Goal: Task Accomplishment & Management: Manage account settings

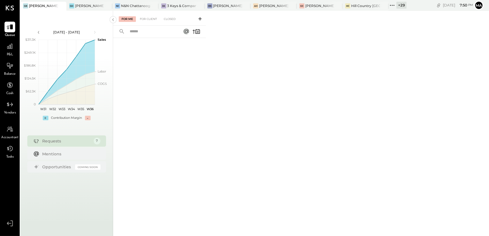
click at [394, 6] on icon at bounding box center [392, 5] width 7 height 7
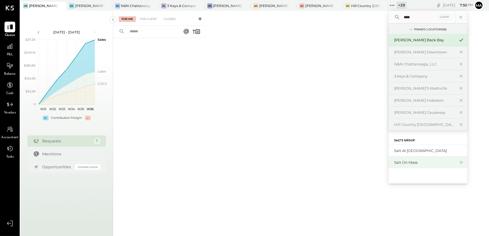
type input "****"
click at [417, 163] on div "Salt on Mass" at bounding box center [424, 162] width 61 height 5
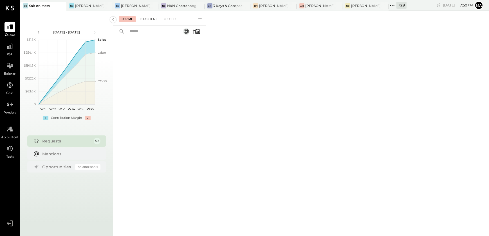
click at [153, 17] on div "For Client" at bounding box center [148, 19] width 23 height 6
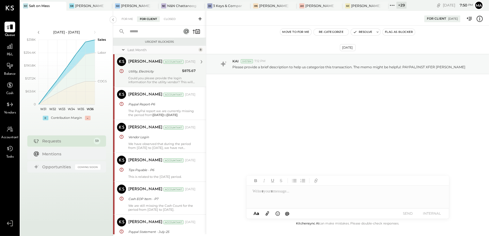
click at [134, 74] on div "Utility, Electricity" at bounding box center [154, 72] width 52 height 6
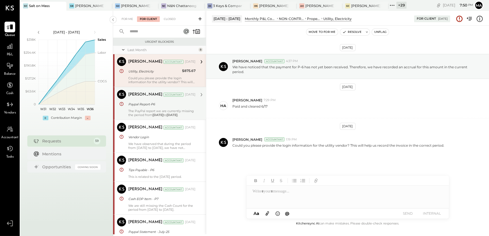
click at [172, 112] on div "The PayPal report we are currently missing the period from [DATE] to [DATE] ." at bounding box center [161, 113] width 67 height 8
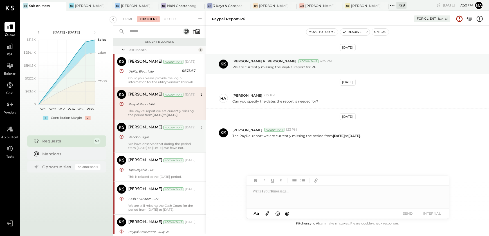
click at [144, 144] on div "We have observed that during the period from [DATE] to [DATE], we have not rece…" at bounding box center [161, 146] width 67 height 8
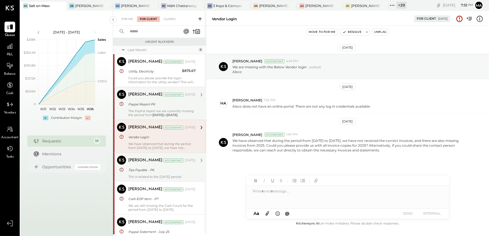
click at [164, 175] on div "This is related to the [DATE] period." at bounding box center [161, 177] width 67 height 4
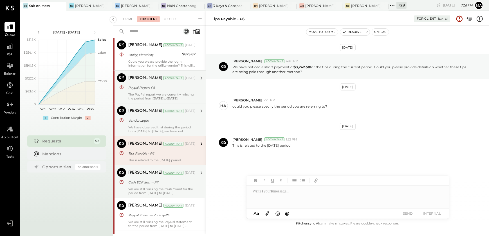
scroll to position [25, 0]
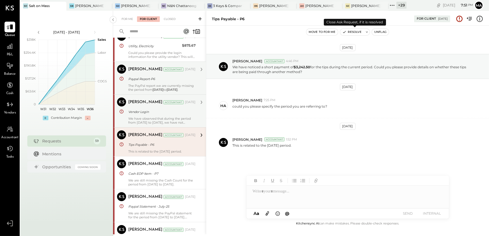
click at [352, 30] on button "Resolve" at bounding box center [352, 32] width 24 height 7
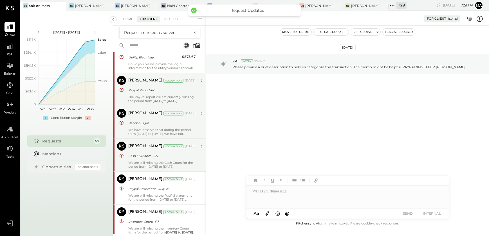
scroll to position [20, 0]
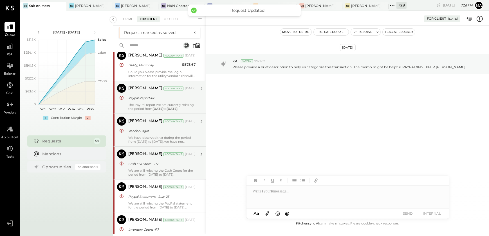
click at [158, 164] on div "Cash EOP Item - P7" at bounding box center [161, 164] width 66 height 6
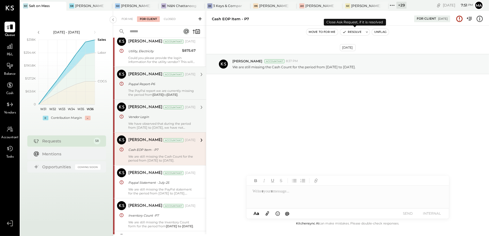
drag, startPoint x: 349, startPoint y: 33, endPoint x: 348, endPoint y: 37, distance: 4.6
click at [349, 35] on button "Resolve" at bounding box center [352, 32] width 24 height 7
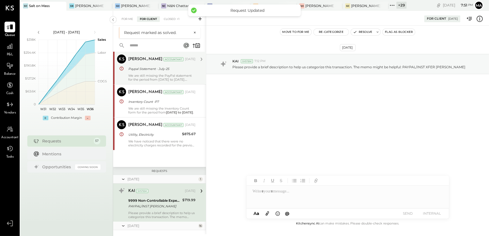
scroll to position [13, 0]
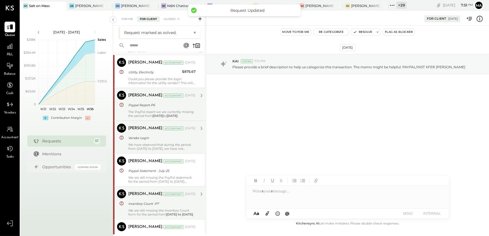
drag, startPoint x: 157, startPoint y: 174, endPoint x: 171, endPoint y: 187, distance: 19.1
click at [157, 174] on div "[PERSON_NAME] Accountant [DATE] Paypal Statement - July-25 We are still missing…" at bounding box center [161, 170] width 67 height 27
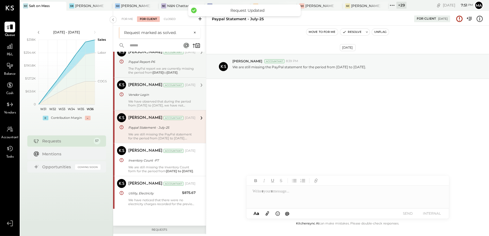
scroll to position [64, 0]
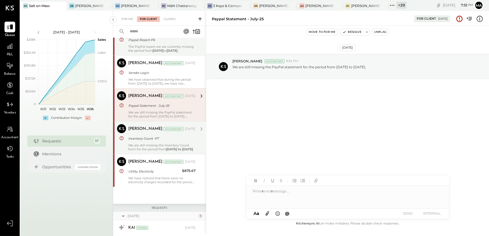
click at [160, 141] on div "Inventory Count -P7" at bounding box center [161, 139] width 66 height 6
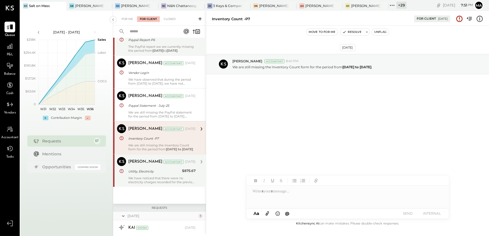
click at [156, 169] on div "Utility, Electricity" at bounding box center [154, 172] width 52 height 6
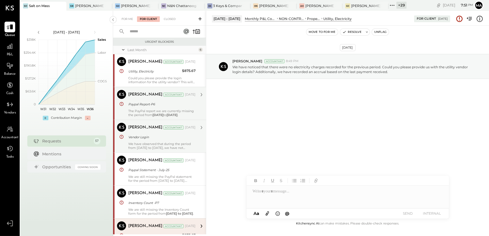
click at [155, 151] on div "[PERSON_NAME] Accountant [PERSON_NAME] Accountant [DATE] Vendor Login We have o…" at bounding box center [159, 136] width 93 height 33
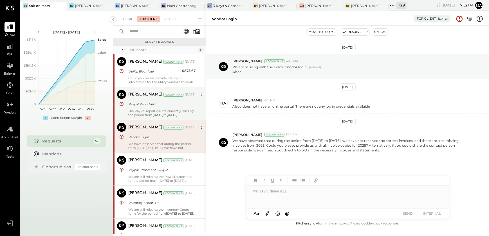
drag, startPoint x: 162, startPoint y: 72, endPoint x: 174, endPoint y: 89, distance: 20.4
click at [162, 72] on div "Utility, Electricity" at bounding box center [154, 72] width 52 height 6
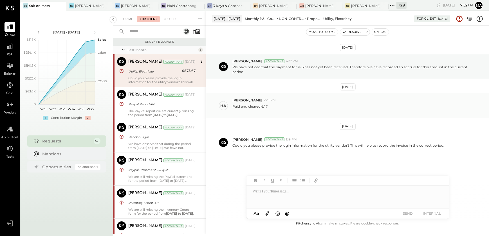
click at [466, 104] on div "Paid and cleared 6/17" at bounding box center [358, 108] width 252 height 11
